Goal: Find specific page/section: Find specific page/section

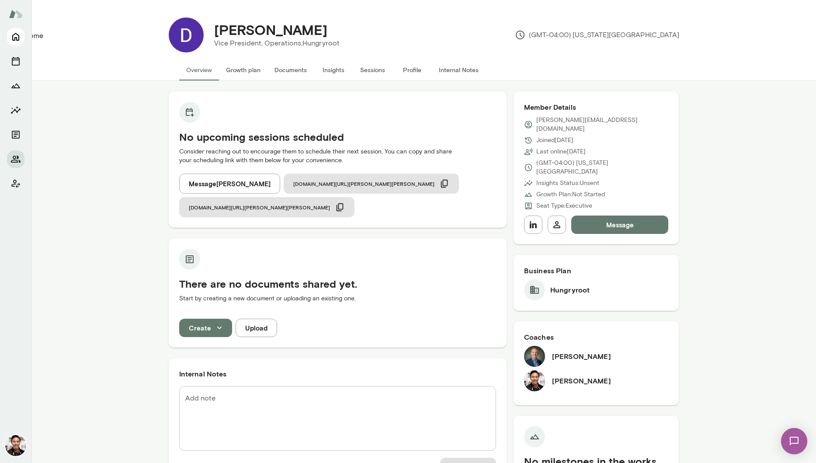
click at [18, 32] on icon "Home" at bounding box center [15, 36] width 10 height 10
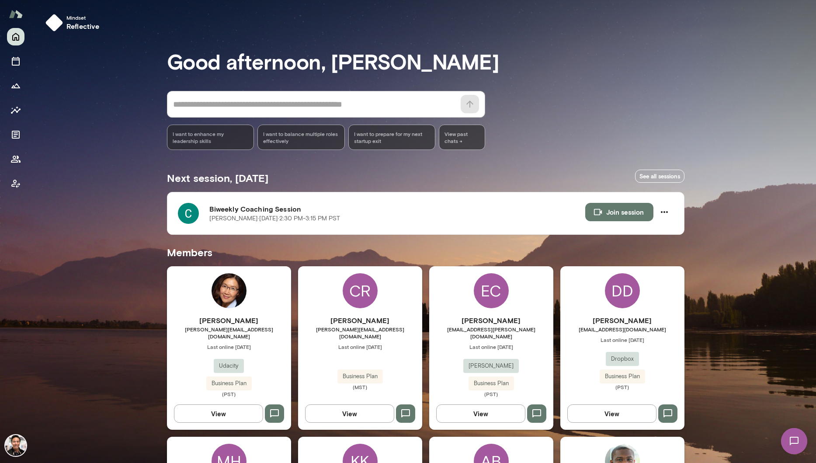
scroll to position [1418, 0]
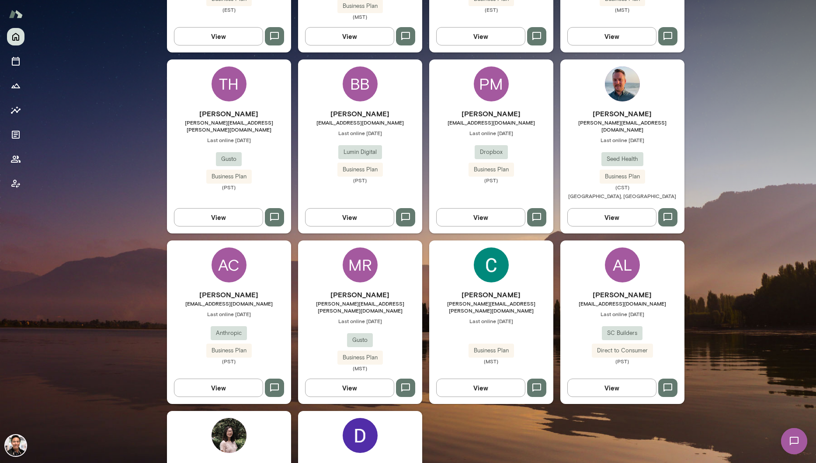
click at [508, 240] on div "[PERSON_NAME] [PERSON_NAME][EMAIL_ADDRESS][PERSON_NAME][DOMAIN_NAME] Last onlin…" at bounding box center [491, 321] width 124 height 163
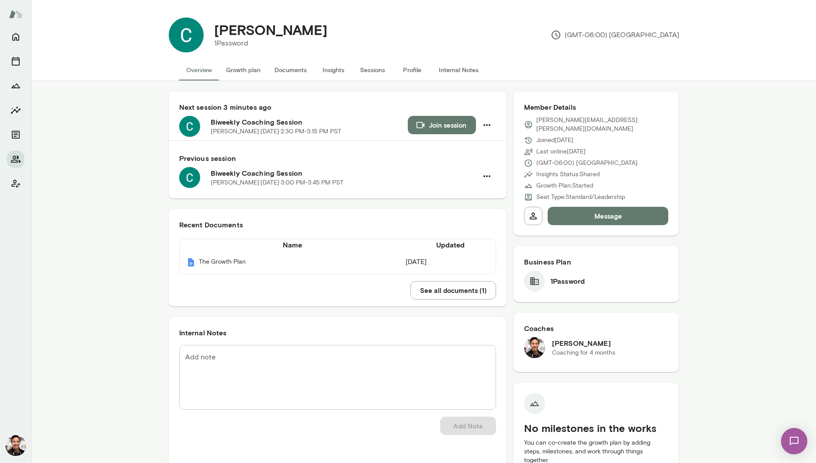
click at [329, 69] on button "Insights" at bounding box center [333, 69] width 39 height 21
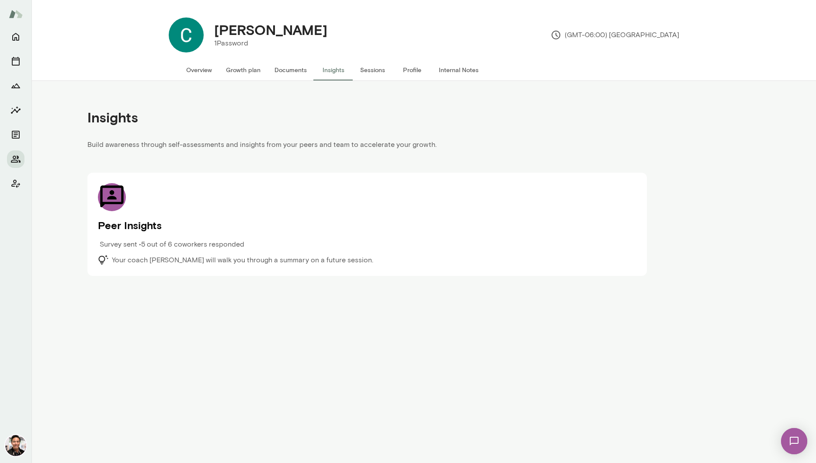
click at [368, 221] on h5 "Peer Insights" at bounding box center [367, 225] width 538 height 14
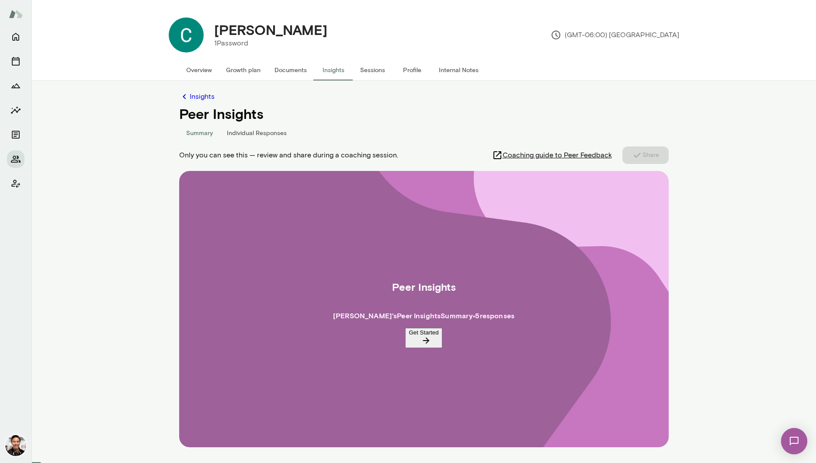
click at [429, 337] on icon "button" at bounding box center [426, 340] width 7 height 7
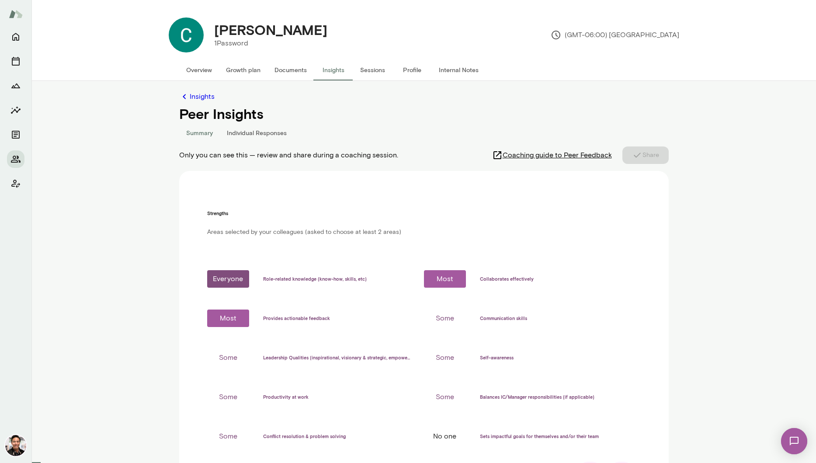
click at [614, 461] on div at bounding box center [621, 471] width 24 height 21
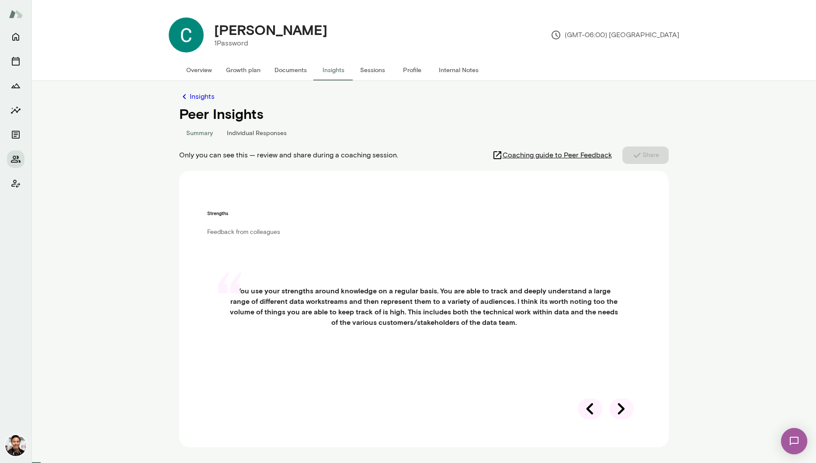
click at [654, 150] on div "Coaching guide to Peer Feedback Share" at bounding box center [580, 154] width 176 height 17
